Goal: Information Seeking & Learning: Learn about a topic

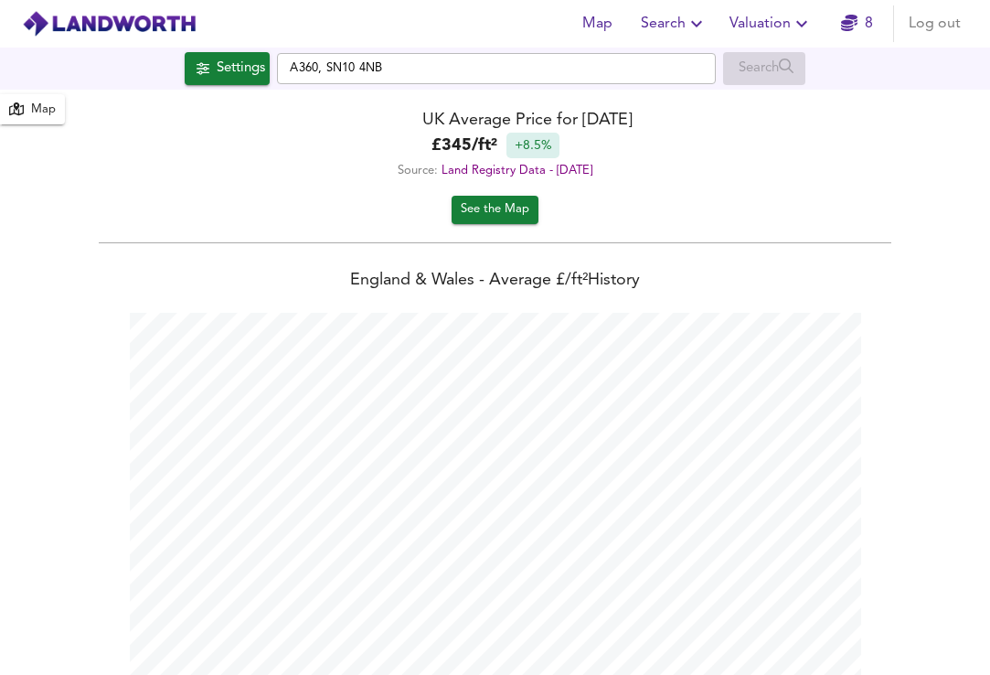
click at [43, 107] on div "Map" at bounding box center [43, 110] width 25 height 21
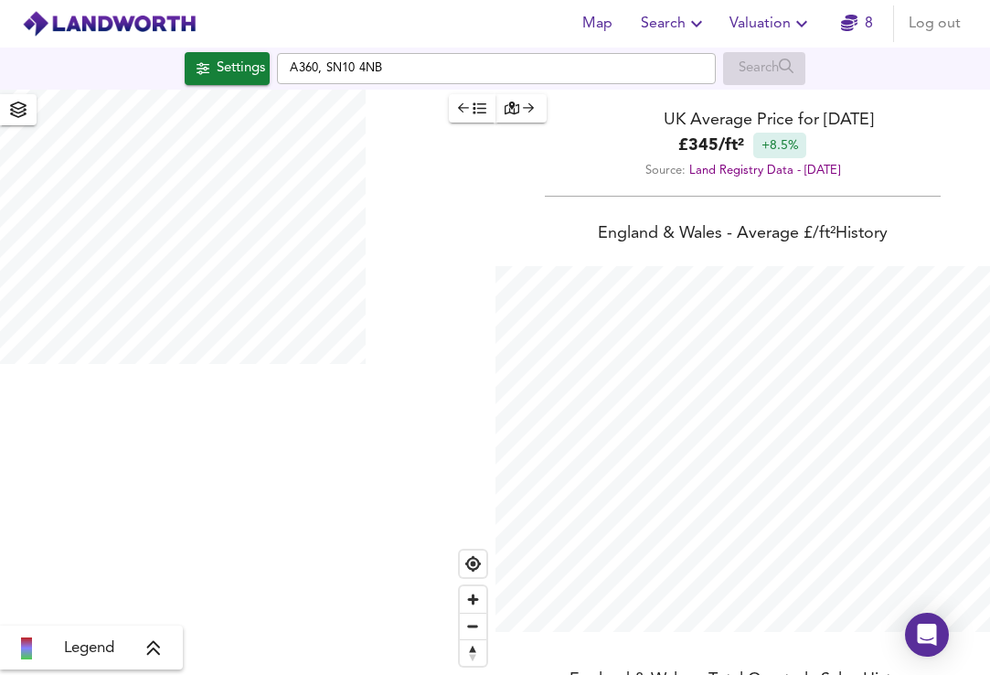
scroll to position [675, 990]
click at [865, 27] on link "8" at bounding box center [857, 24] width 32 height 26
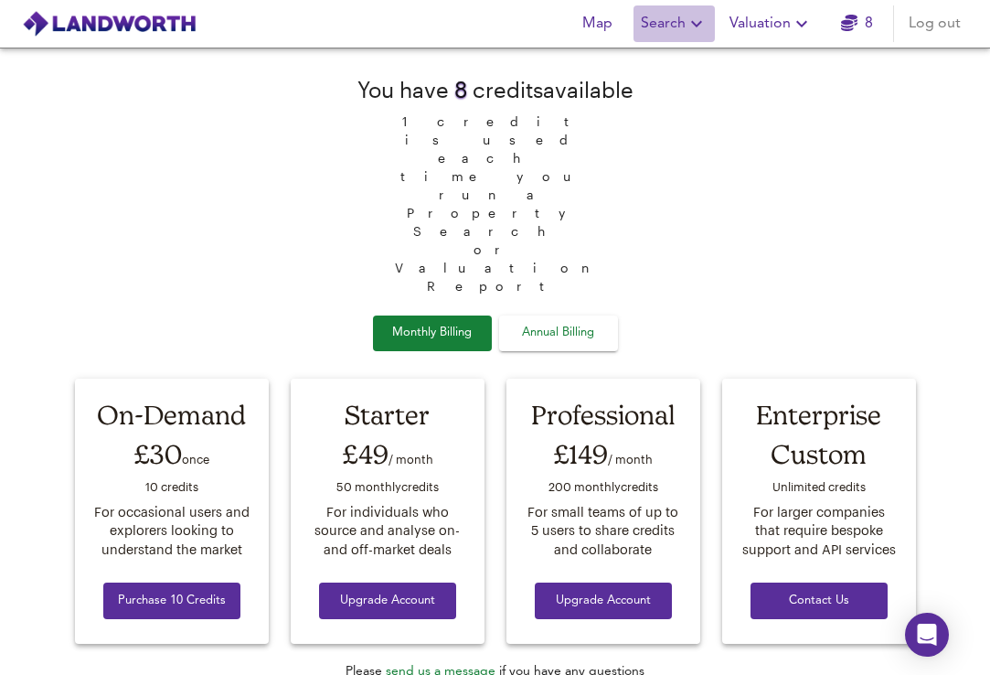
click at [671, 22] on span "Search" at bounding box center [674, 24] width 67 height 26
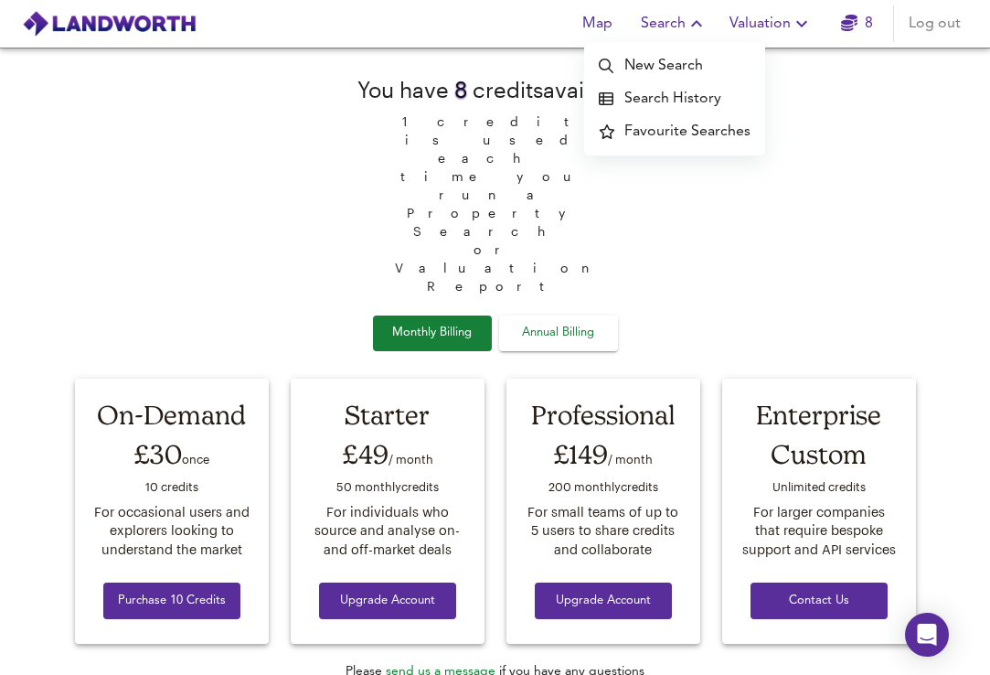
click at [642, 94] on li "Search History" at bounding box center [674, 98] width 181 height 33
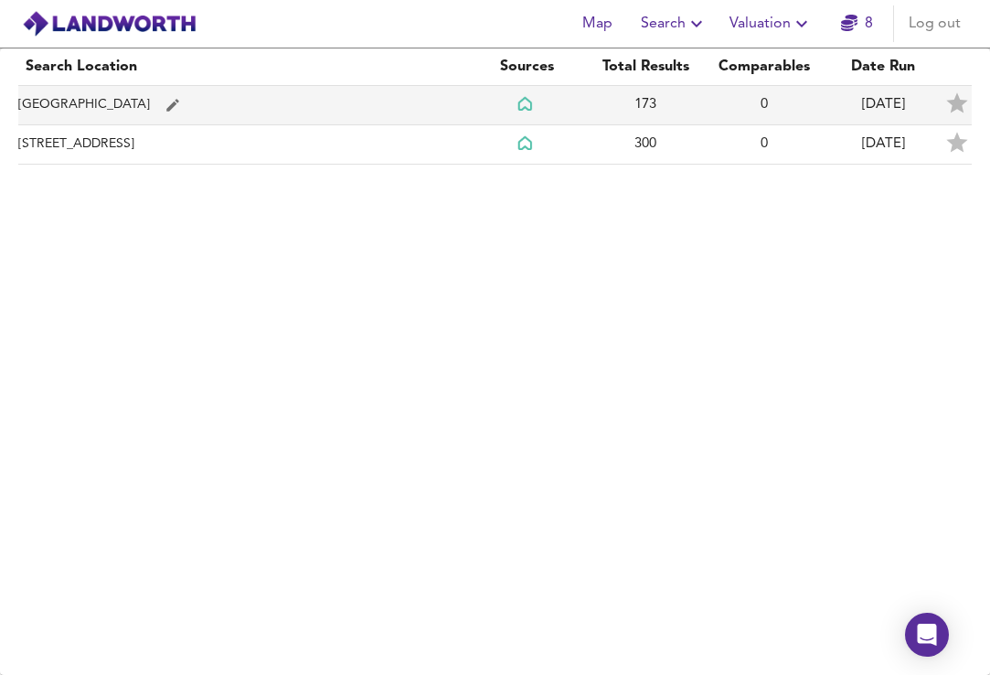
click at [356, 104] on td "Wiltshire" at bounding box center [242, 105] width 449 height 39
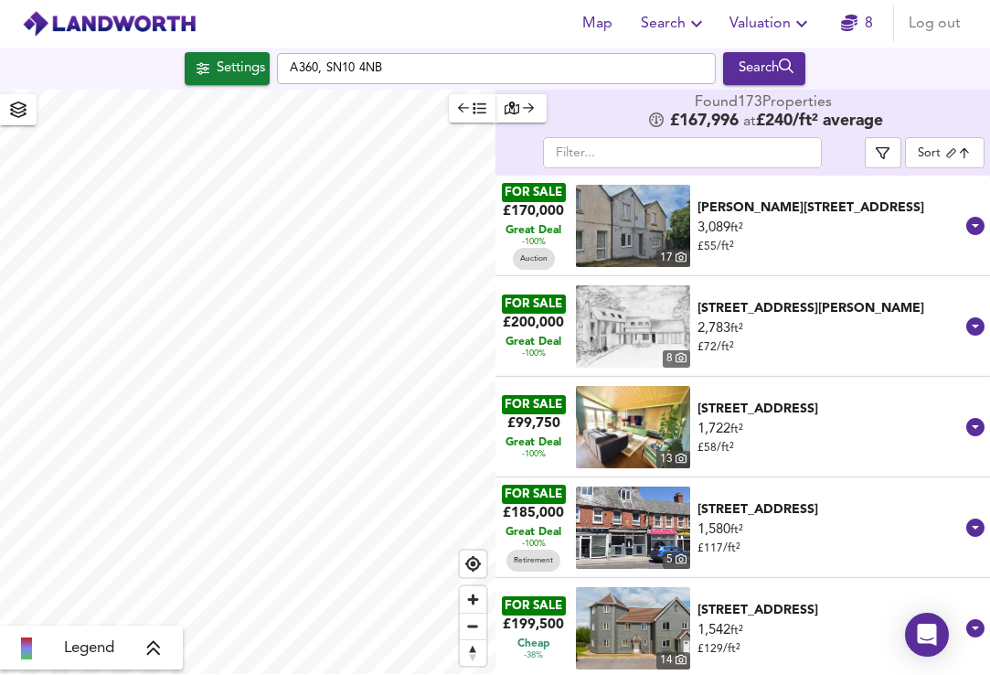
click at [477, 111] on icon "button" at bounding box center [479, 107] width 13 height 13
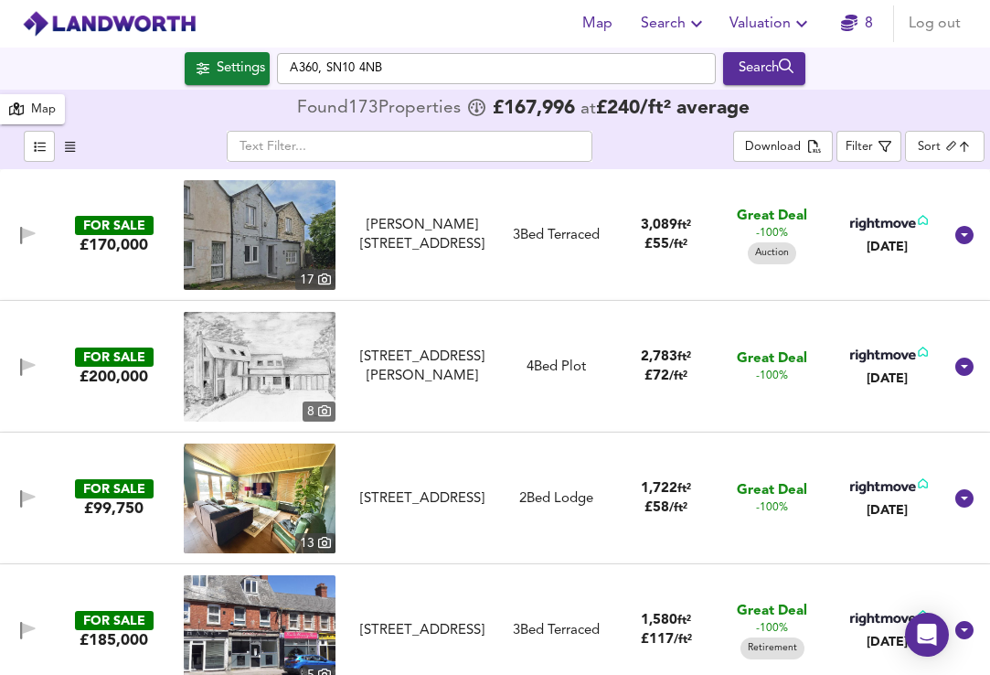
click at [882, 65] on div "Settings A360, SN10 4NB Search" at bounding box center [495, 68] width 990 height 33
